Goal: Communication & Community: Answer question/provide support

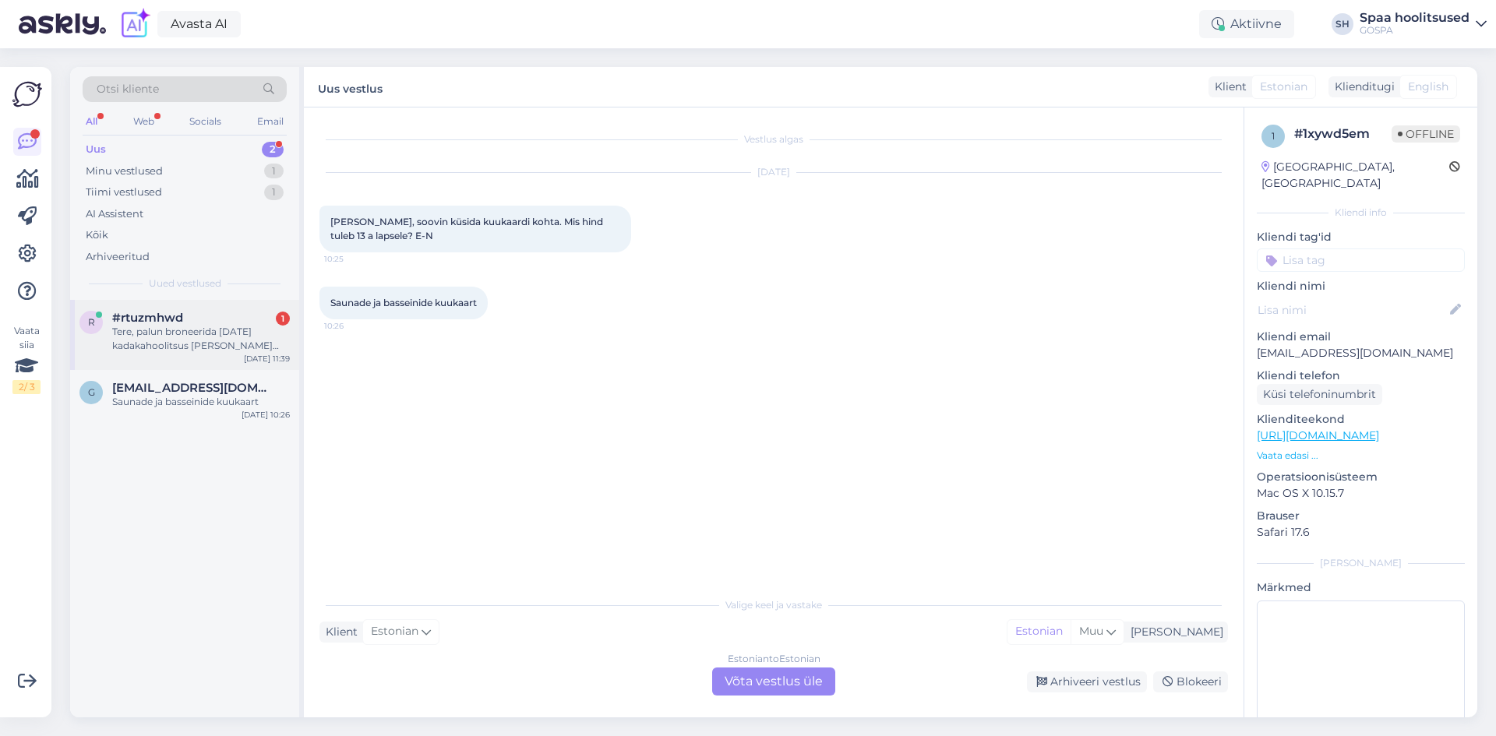
click at [203, 337] on div "Tere, palun broneerida [DATE] kadakahoolitsus [PERSON_NAME] 14.00. kas see on v…" at bounding box center [201, 339] width 178 height 28
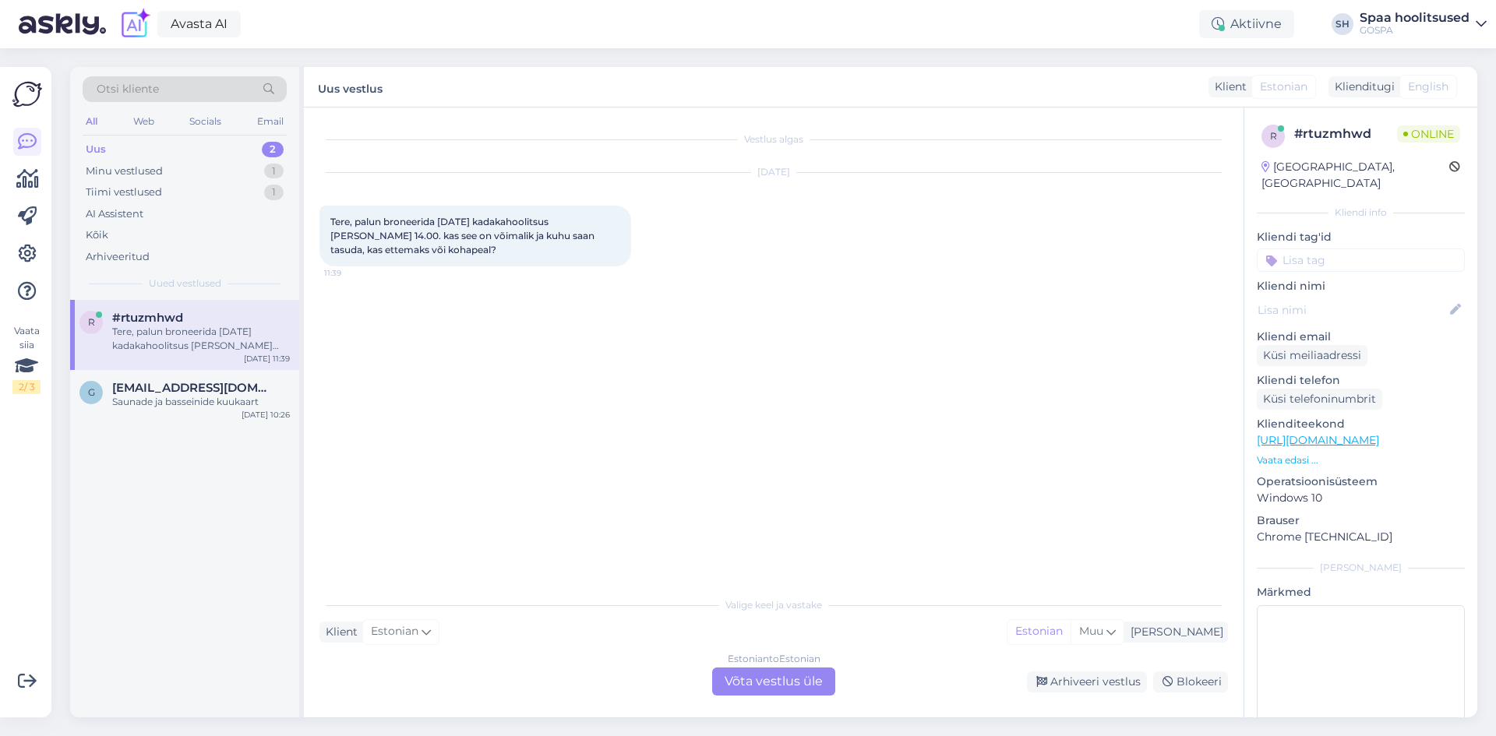
click at [743, 685] on div "Estonian to Estonian Võta vestlus üle" at bounding box center [773, 682] width 123 height 28
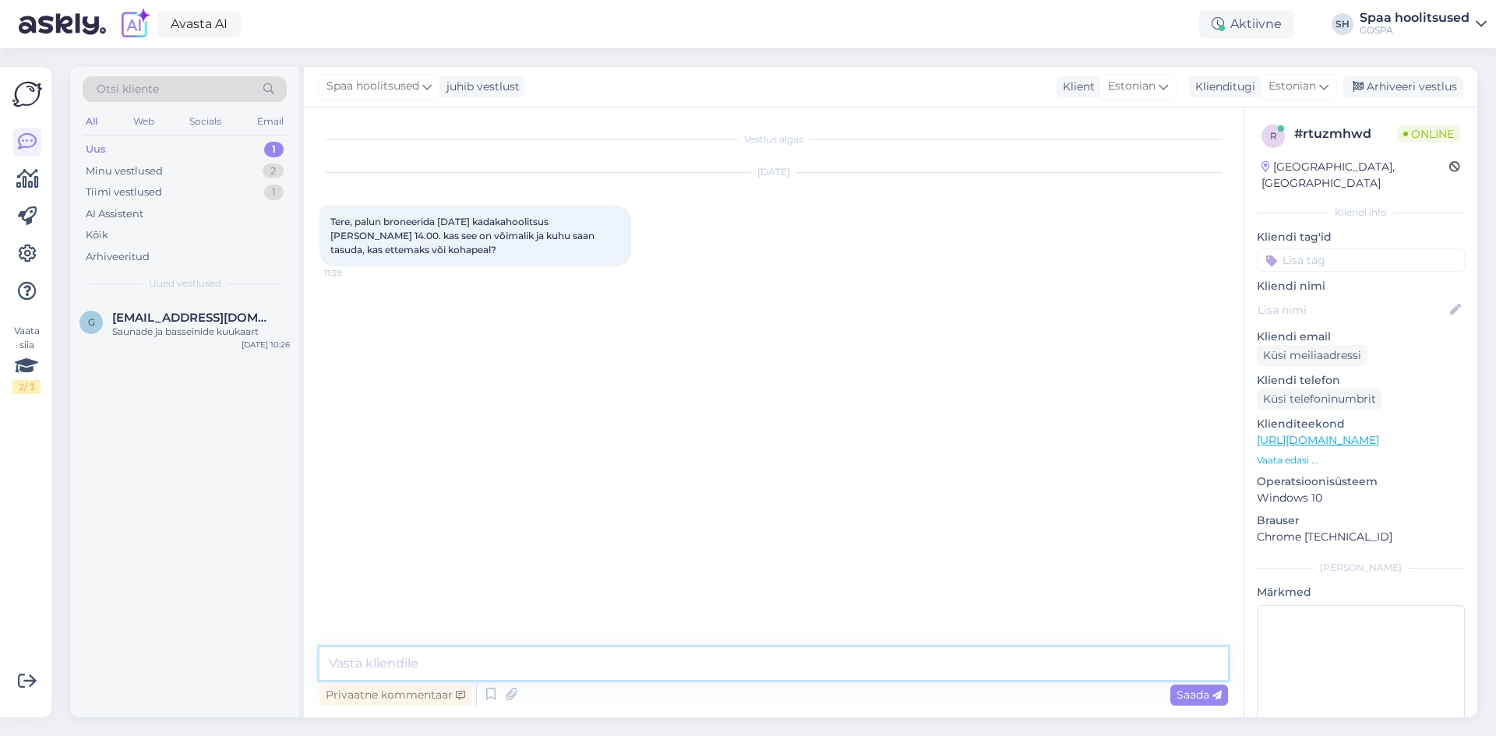
click at [440, 667] on textarea at bounding box center [773, 663] width 908 height 33
click at [474, 666] on textarea "Tere! teen broneeringu. [PERSON_NAME] nimele broneerin?" at bounding box center [773, 663] width 908 height 33
type textarea "Tere! teen broneeringu. Kohapeal on võimalus tasuda. [PERSON_NAME] nimele brone…"
click at [1201, 686] on div "Saada" at bounding box center [1199, 695] width 58 height 21
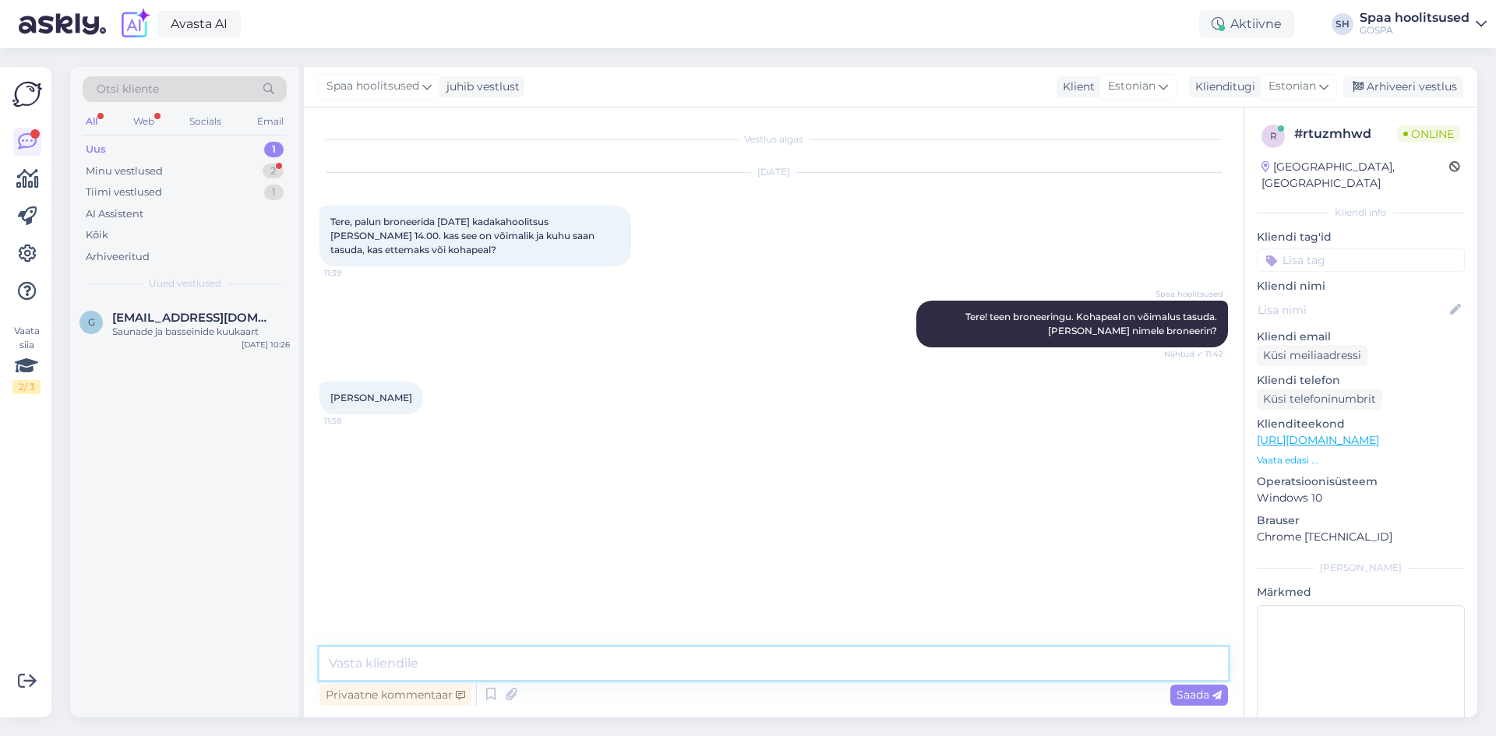
click at [442, 669] on textarea at bounding box center [773, 663] width 908 height 33
type textarea "Tänan, ootame Teid hoolitsusse [DATE][PERSON_NAME] 14:00!"
click at [1190, 694] on span "Saada" at bounding box center [1198, 695] width 45 height 14
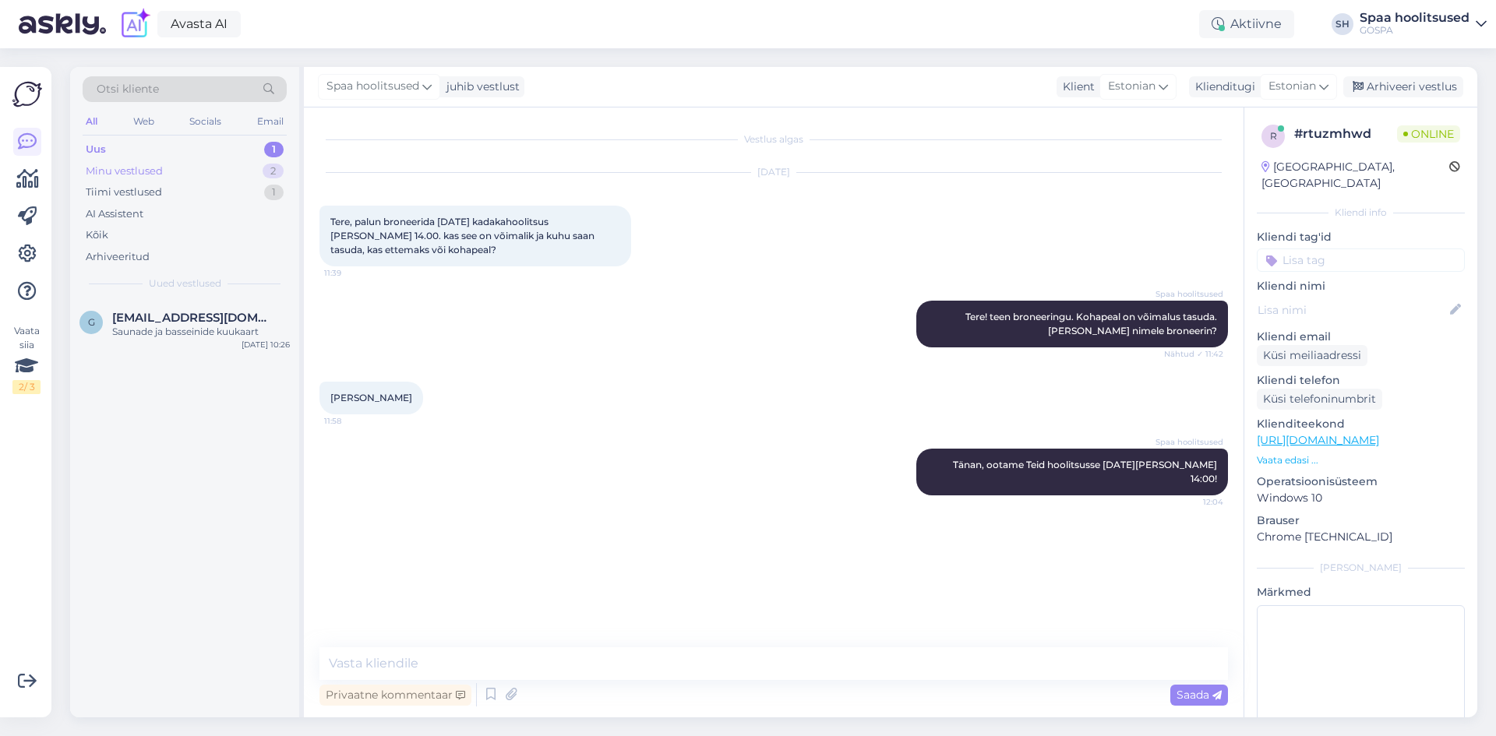
click at [122, 170] on div "Minu vestlused" at bounding box center [124, 172] width 77 height 16
click at [136, 333] on div "Tänan, ootame Teid hoolitsusse [DATE][PERSON_NAME] 14:00!" at bounding box center [201, 339] width 178 height 28
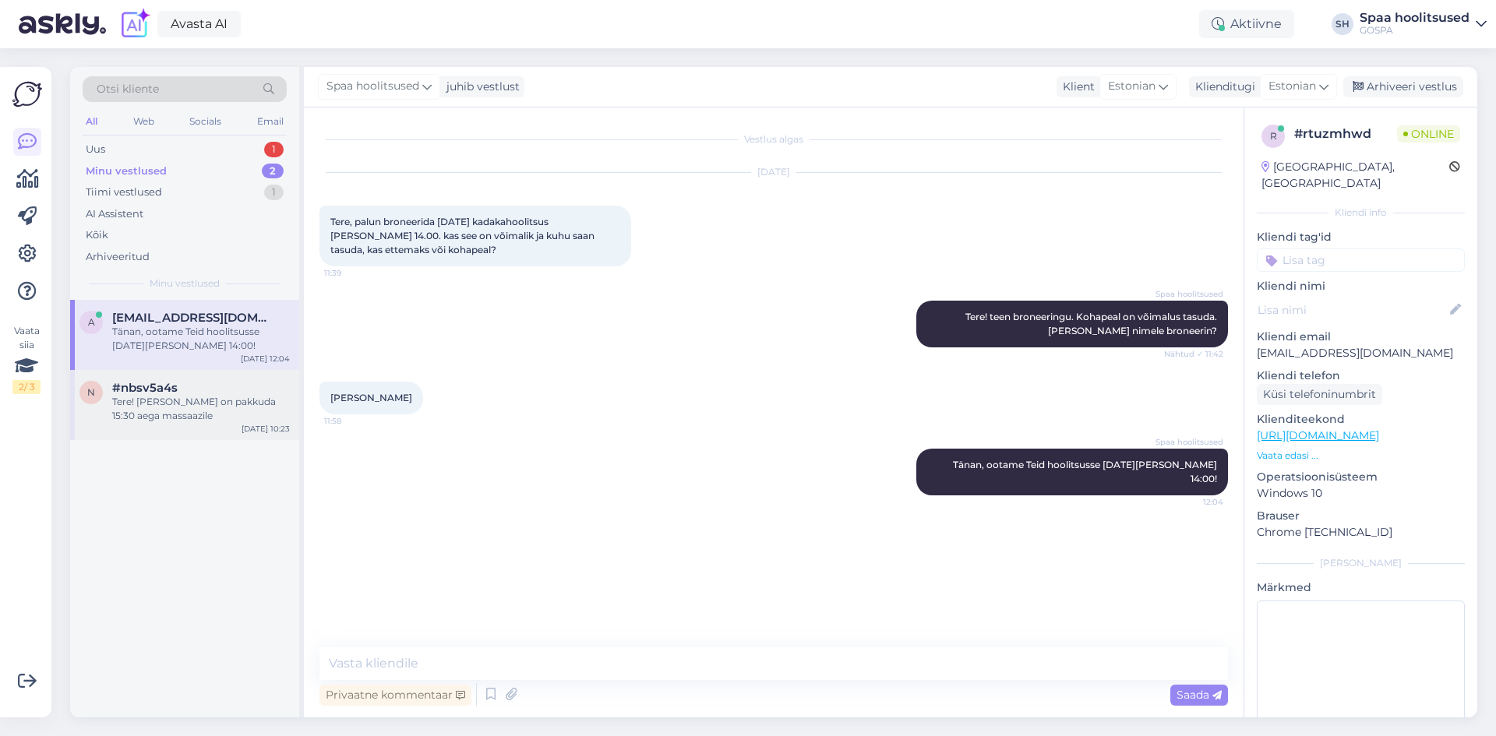
click at [147, 402] on div "Tere! [PERSON_NAME] on pakkuda 15:30 aega massaazile" at bounding box center [201, 409] width 178 height 28
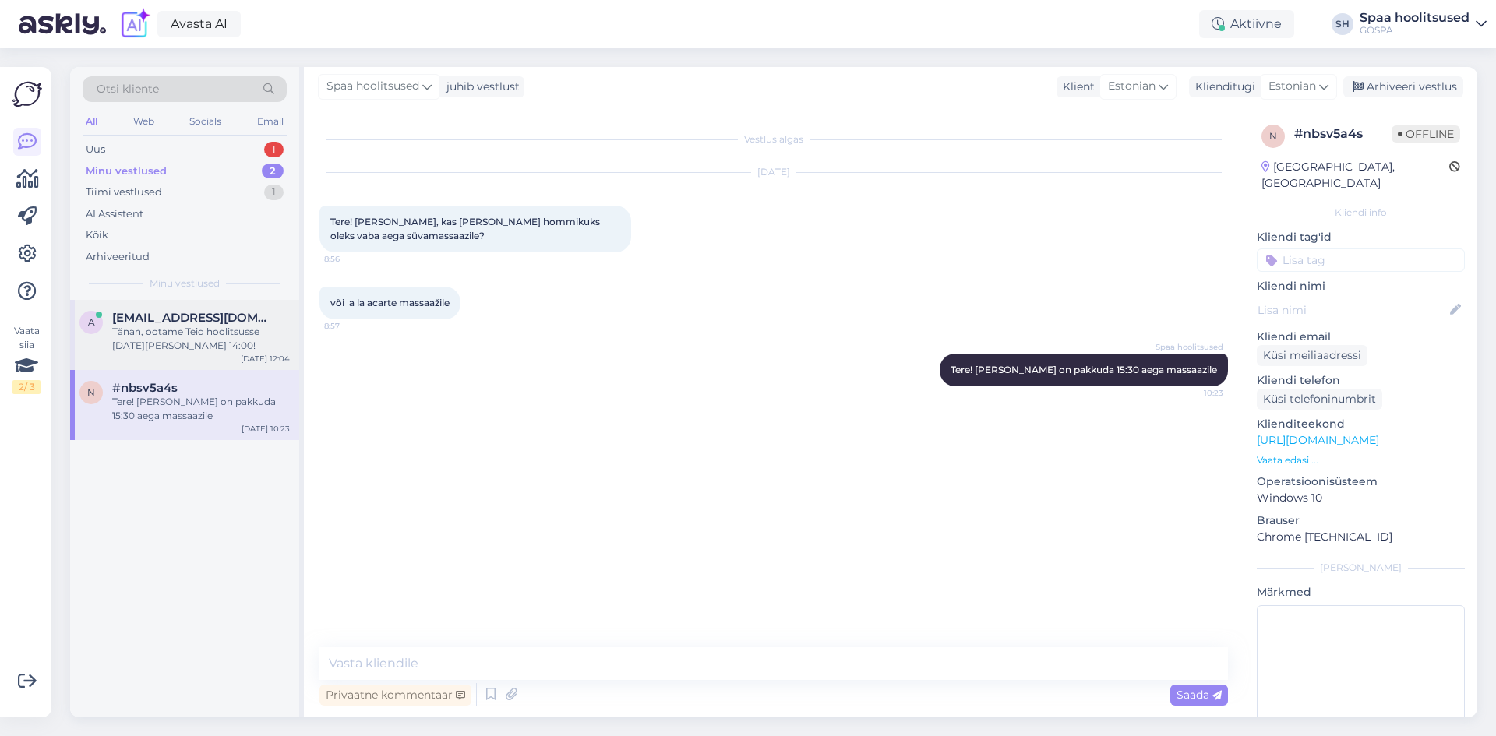
click at [149, 338] on div "Tänan, ootame Teid hoolitsusse [DATE][PERSON_NAME] 14:00!" at bounding box center [201, 339] width 178 height 28
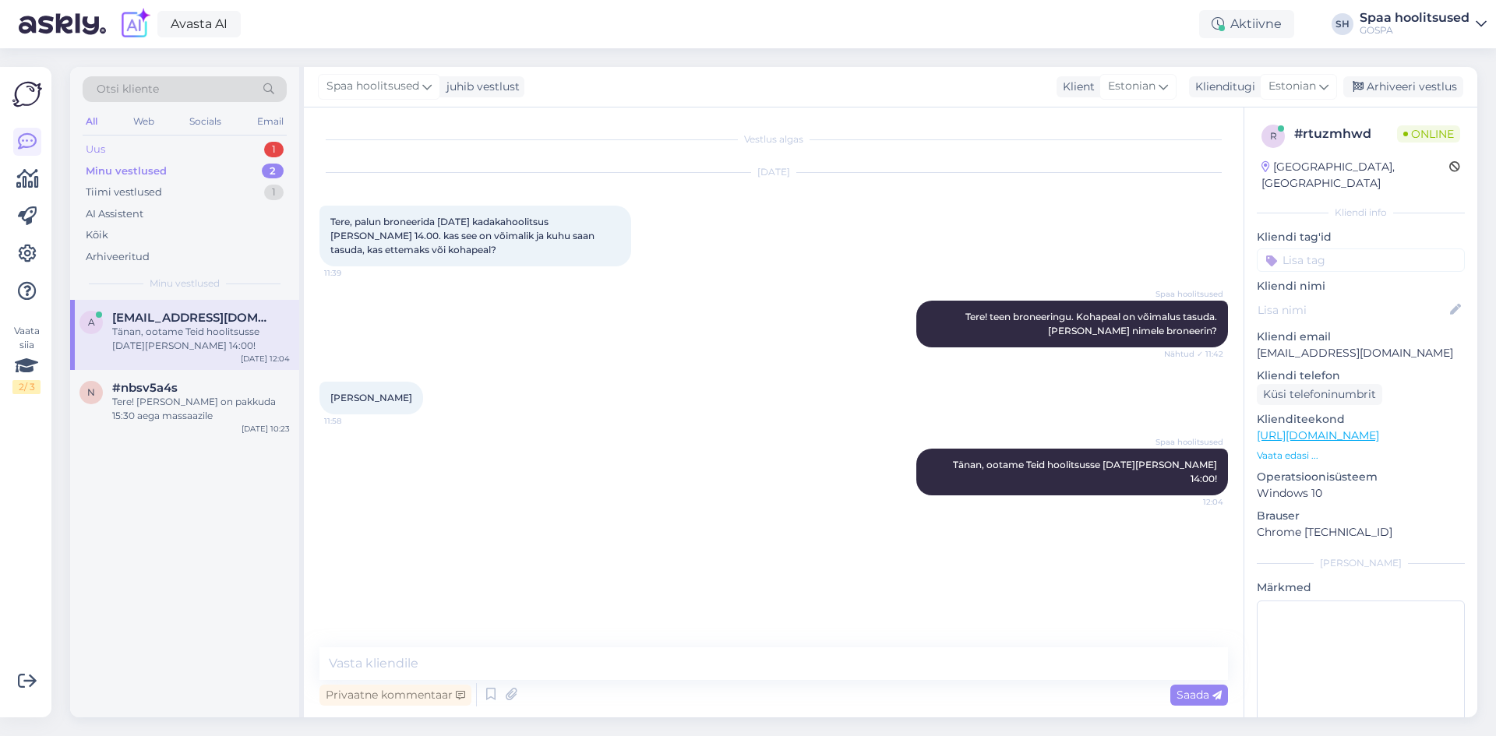
click at [116, 148] on div "Uus 1" at bounding box center [185, 150] width 204 height 22
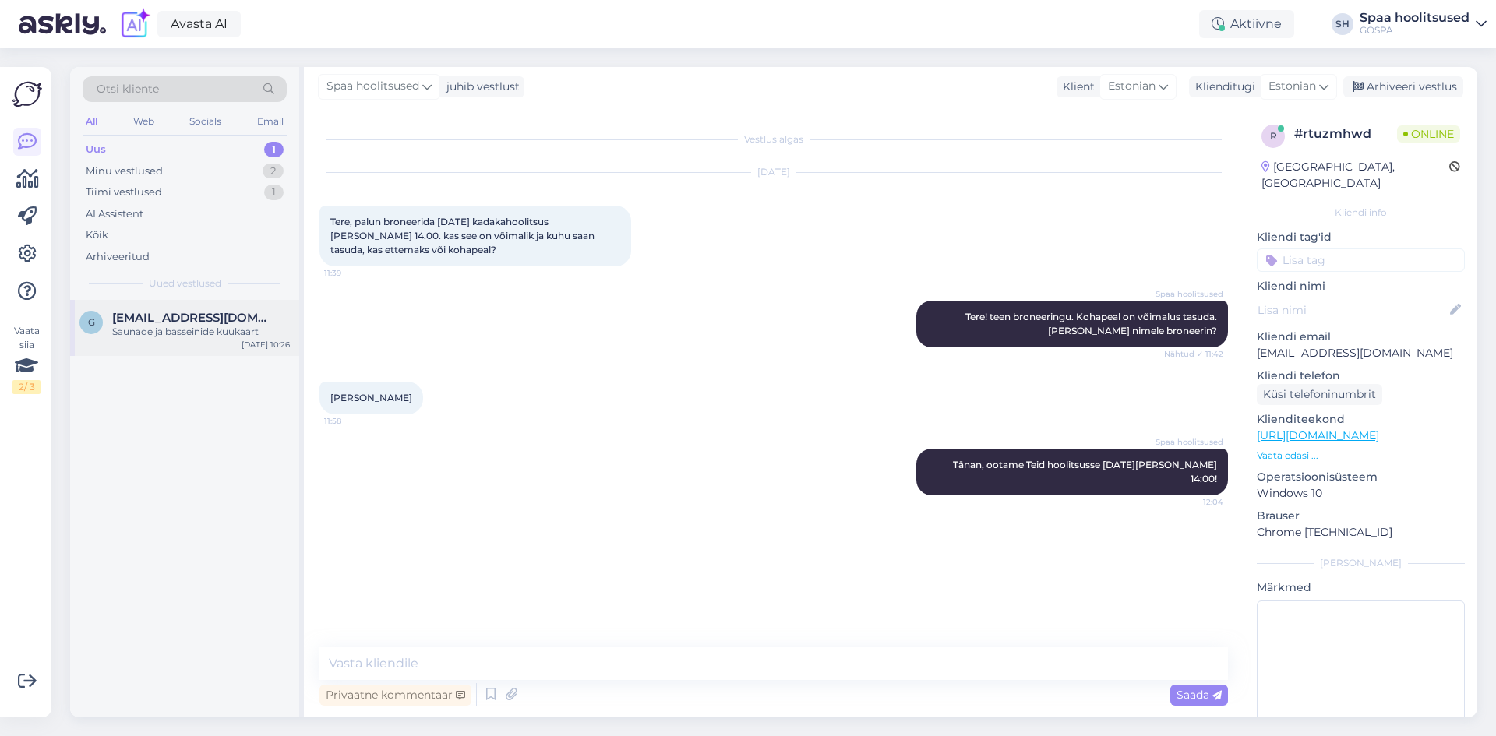
click at [142, 323] on span "[EMAIL_ADDRESS][DOMAIN_NAME]" at bounding box center [193, 318] width 162 height 14
